Goal: Transaction & Acquisition: Obtain resource

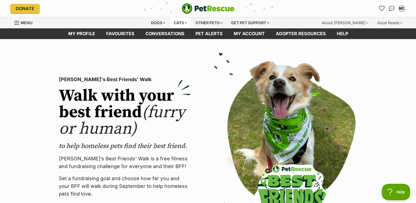
click at [181, 23] on div "Cats" at bounding box center [180, 22] width 21 height 11
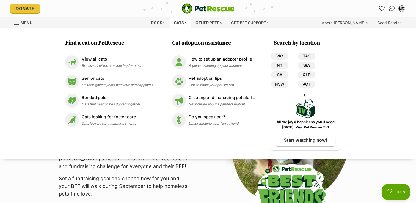
click at [309, 63] on link "WA" at bounding box center [306, 65] width 17 height 7
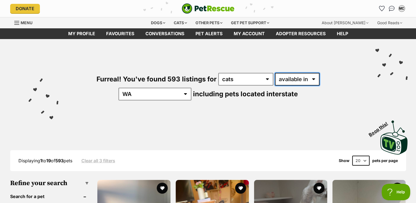
click at [293, 79] on select "available in located in" at bounding box center [297, 79] width 45 height 13
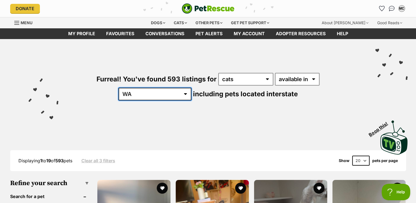
click at [192, 88] on select "Australia ACT NSW NT QLD SA TAS VIC WA" at bounding box center [155, 94] width 73 height 13
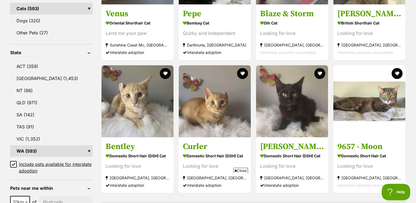
scroll to position [303, 0]
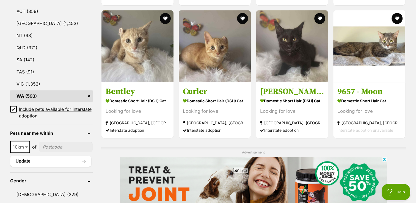
click at [74, 143] on input"] "postcode" at bounding box center [66, 147] width 54 height 10
type input"] "6166"
click at [26, 146] on span at bounding box center [27, 147] width 6 height 12
drag, startPoint x: 21, startPoint y: 177, endPoint x: 24, endPoint y: 175, distance: 3.7
select select "100"
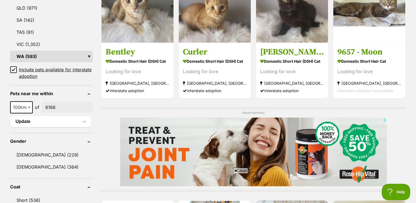
scroll to position [385, 0]
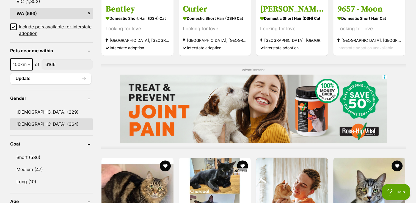
click at [33, 121] on link "Female (364)" at bounding box center [51, 124] width 83 height 12
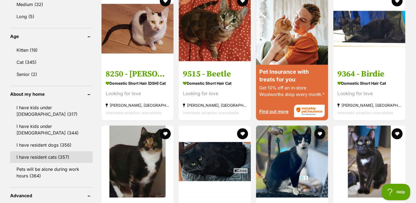
click at [41, 157] on link "I have resident cats (357)" at bounding box center [51, 157] width 83 height 12
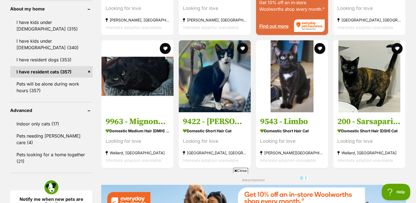
scroll to position [633, 0]
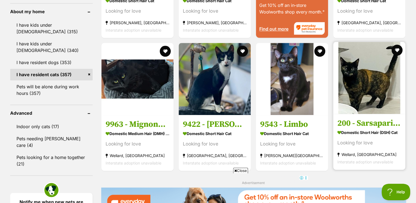
click at [369, 86] on img at bounding box center [370, 78] width 72 height 72
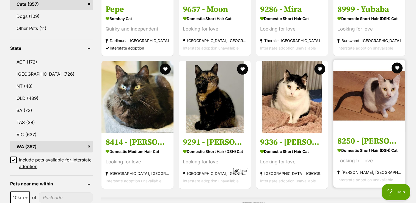
scroll to position [248, 0]
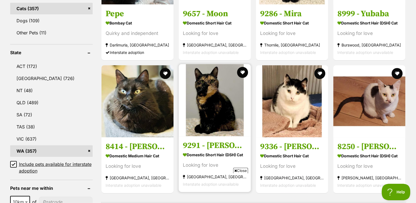
click at [221, 100] on img at bounding box center [215, 100] width 72 height 72
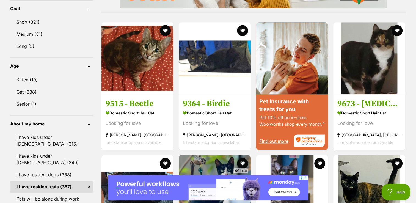
scroll to position [523, 0]
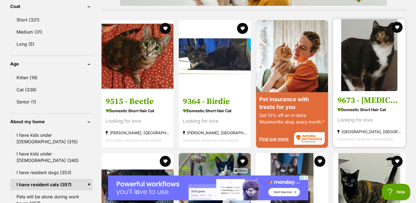
click at [372, 71] on img at bounding box center [370, 55] width 72 height 72
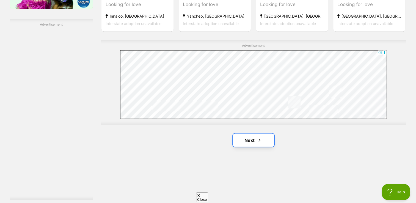
click at [254, 140] on link "Next" at bounding box center [253, 139] width 41 height 13
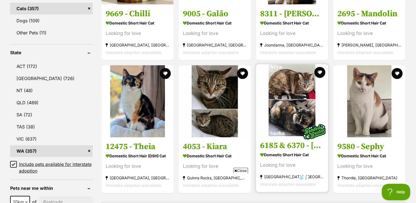
click at [289, 144] on h3 "6185 & 6370 - [PERSON_NAME] & [PERSON_NAME]" at bounding box center [292, 145] width 64 height 10
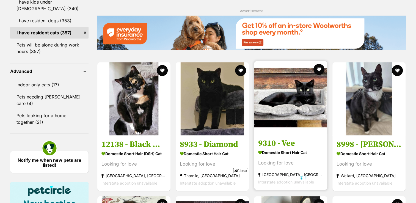
scroll to position [715, 0]
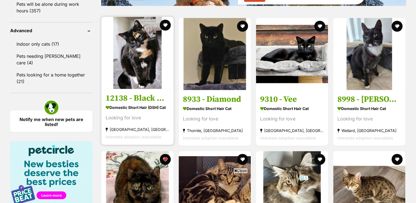
click at [143, 55] on img at bounding box center [138, 53] width 72 height 72
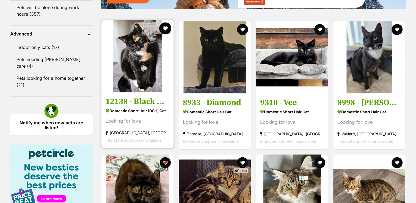
click at [168, 29] on button "favourite" at bounding box center [165, 28] width 12 height 12
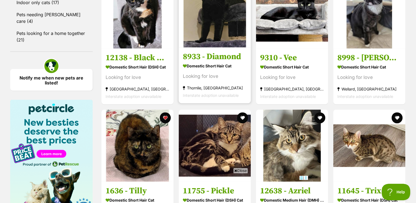
scroll to position [770, 0]
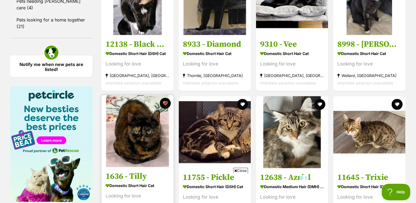
click at [149, 130] on img at bounding box center [138, 131] width 72 height 72
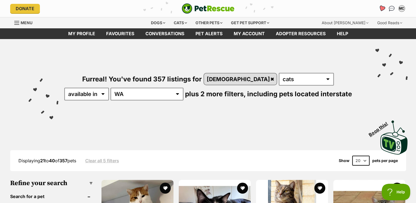
click at [384, 7] on icon "Favourites" at bounding box center [382, 8] width 7 height 6
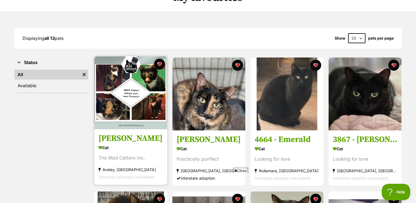
click at [111, 138] on h3 "[PERSON_NAME]" at bounding box center [131, 138] width 65 height 10
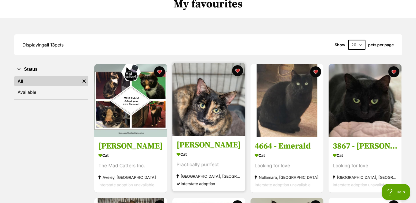
click at [207, 102] on img at bounding box center [209, 99] width 73 height 73
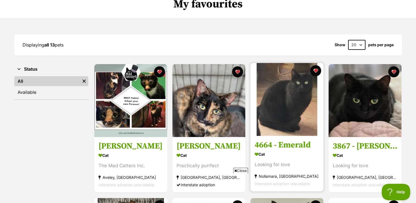
click at [287, 142] on h3 "4664 - Emerald" at bounding box center [287, 145] width 65 height 10
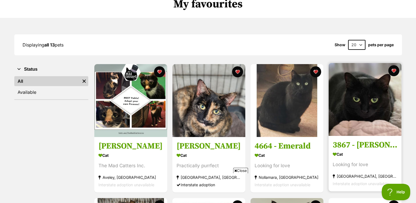
click at [361, 143] on h3 "3867 - [PERSON_NAME]" at bounding box center [365, 145] width 65 height 10
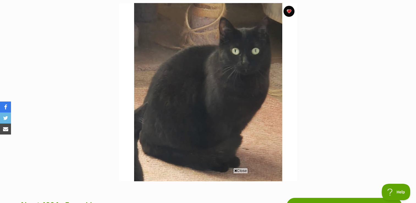
scroll to position [55, 0]
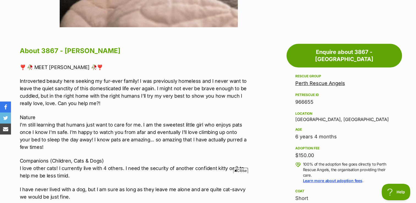
scroll to position [275, 0]
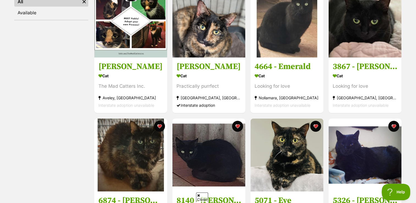
scroll to position [152, 0]
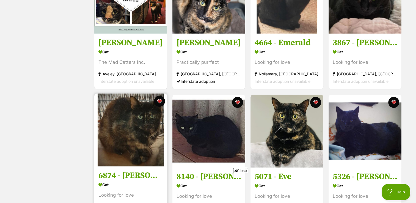
click at [135, 121] on img at bounding box center [130, 130] width 73 height 73
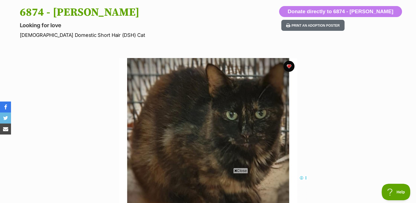
scroll to position [55, 0]
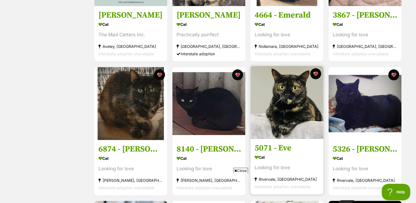
click at [296, 107] on img at bounding box center [287, 102] width 73 height 73
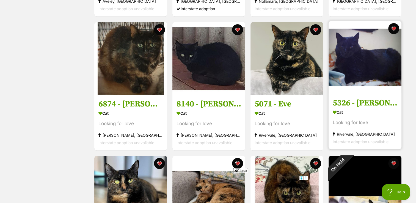
scroll to position [234, 0]
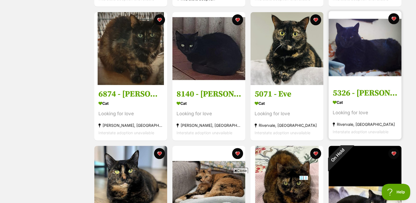
click at [362, 56] on img at bounding box center [365, 47] width 73 height 73
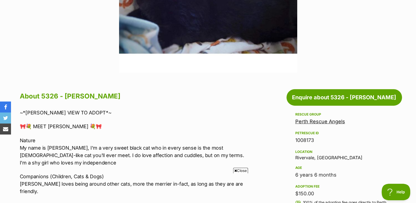
scroll to position [110, 0]
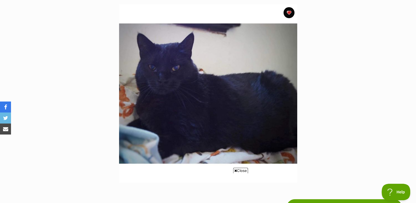
click at [224, 87] on img at bounding box center [208, 93] width 178 height 178
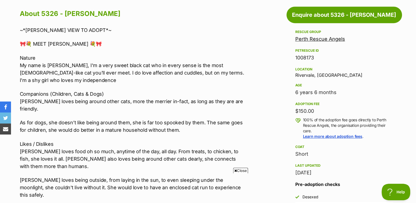
scroll to position [330, 0]
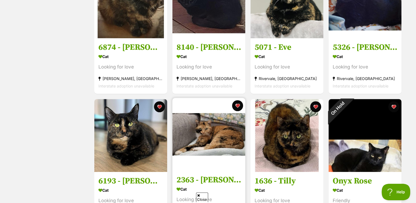
scroll to position [289, 0]
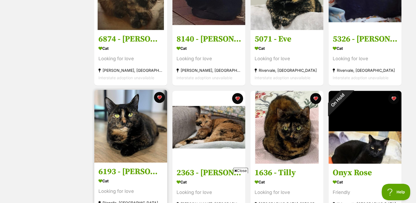
click at [138, 128] on img at bounding box center [130, 126] width 73 height 73
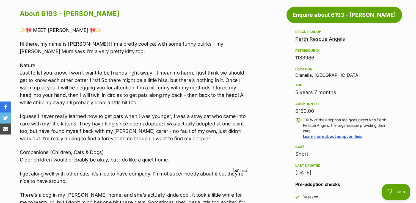
scroll to position [330, 0]
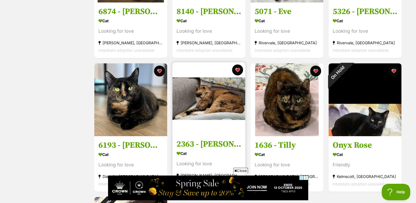
click at [219, 103] on img at bounding box center [209, 98] width 73 height 73
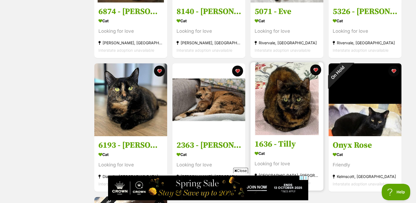
click at [290, 119] on img at bounding box center [287, 98] width 73 height 73
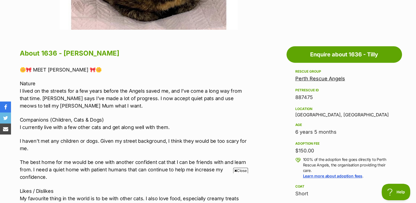
scroll to position [275, 0]
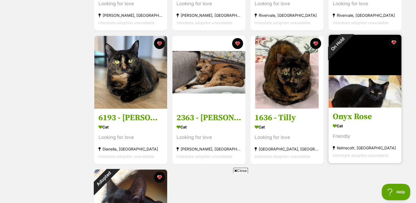
scroll to position [372, 0]
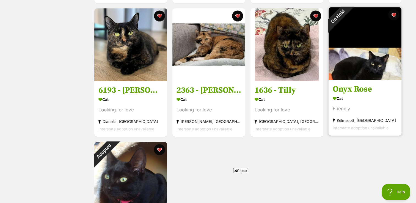
click at [371, 70] on img at bounding box center [365, 43] width 73 height 73
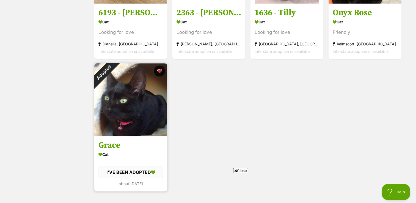
click at [136, 105] on img at bounding box center [130, 99] width 73 height 73
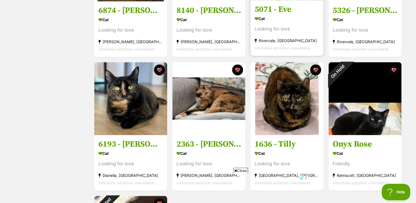
scroll to position [330, 0]
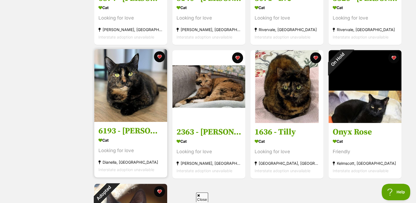
click at [130, 95] on img at bounding box center [130, 85] width 73 height 73
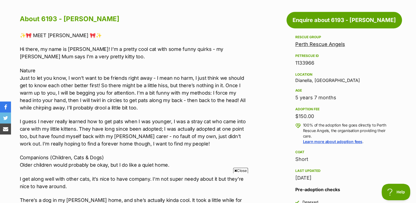
scroll to position [303, 0]
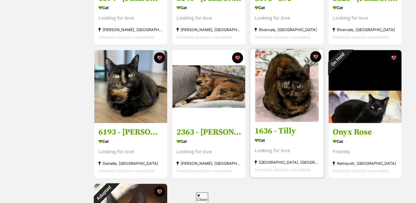
click at [302, 82] on img at bounding box center [287, 85] width 73 height 73
click at [298, 80] on img at bounding box center [287, 85] width 73 height 73
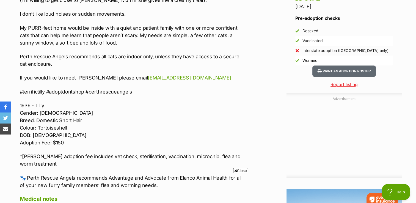
scroll to position [468, 0]
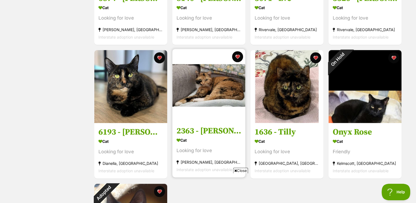
click at [215, 92] on img at bounding box center [209, 85] width 73 height 73
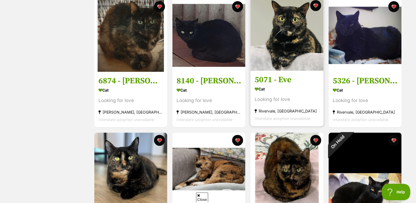
click at [300, 41] on img at bounding box center [287, 34] width 73 height 73
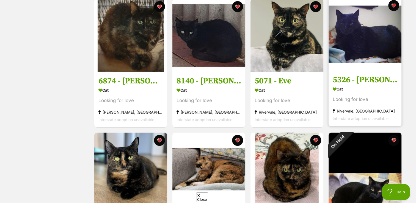
click at [371, 40] on img at bounding box center [365, 34] width 73 height 73
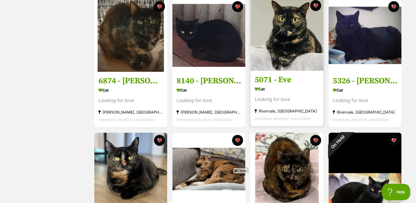
click at [276, 79] on h3 "5071 - Eve" at bounding box center [287, 80] width 65 height 10
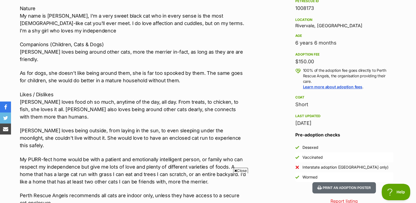
scroll to position [385, 0]
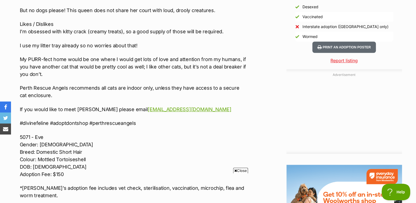
scroll to position [495, 0]
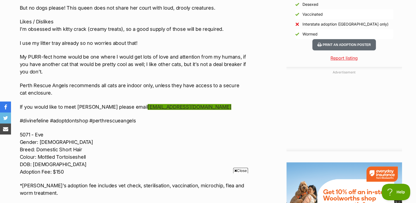
click at [151, 107] on link "[EMAIL_ADDRESS][DOMAIN_NAME]" at bounding box center [190, 107] width 84 height 6
click at [126, 67] on p "My PURR-fect home would be one where I would get lots of love and attention fro…" at bounding box center [133, 64] width 227 height 22
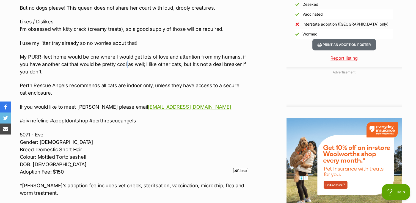
scroll to position [0, 0]
